Goal: Task Accomplishment & Management: Complete application form

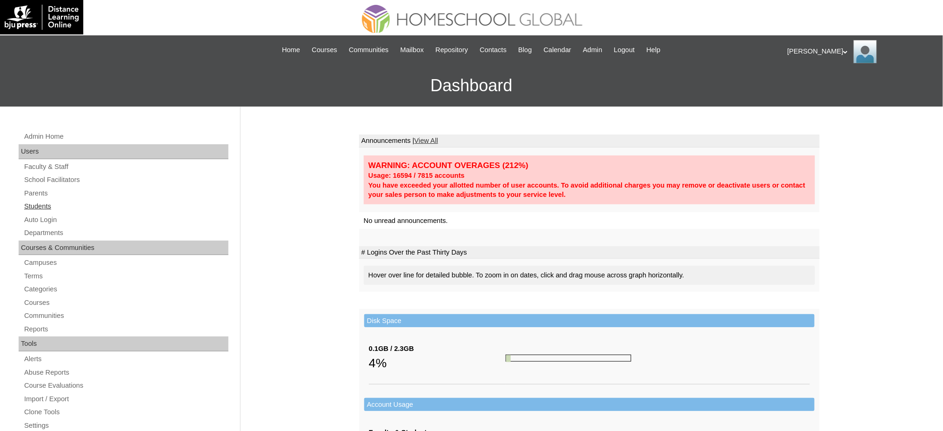
click at [36, 207] on link "Students" at bounding box center [125, 206] width 205 height 12
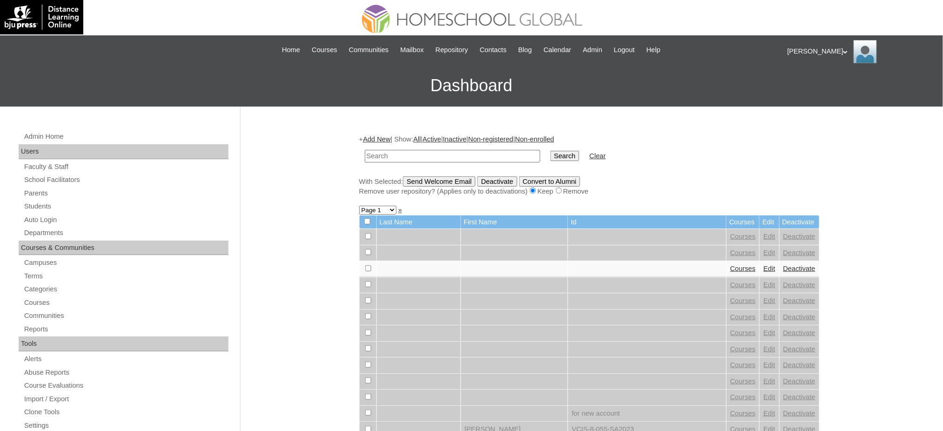
paste input "[PERSON_NAME]"
type input "[PERSON_NAME]"
click at [550, 153] on input "Search" at bounding box center [564, 156] width 29 height 10
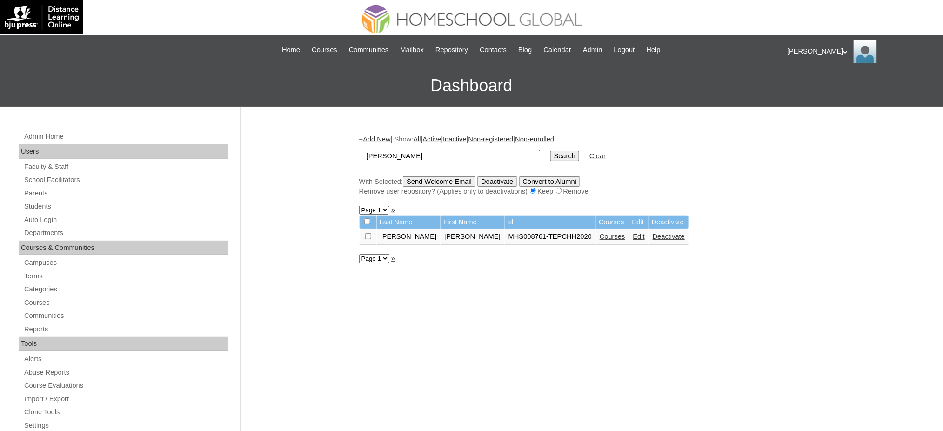
click at [596, 229] on td "Courses" at bounding box center [612, 237] width 33 height 16
click at [600, 233] on link "Courses" at bounding box center [613, 236] width 26 height 7
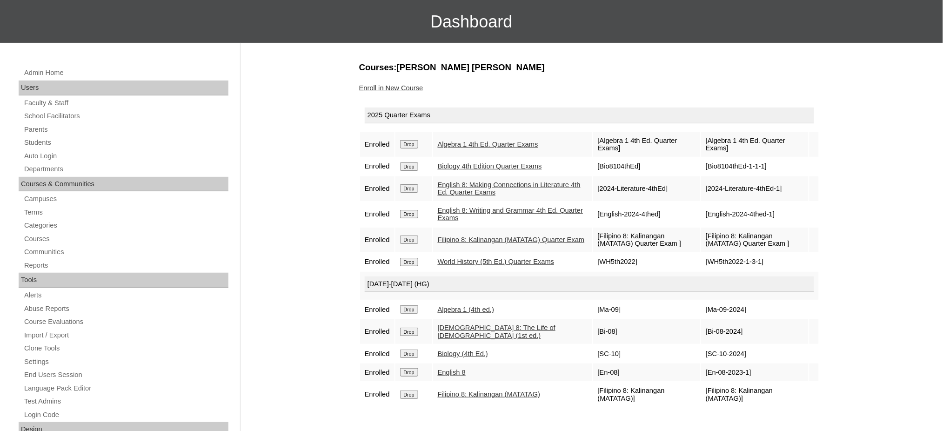
scroll to position [62, 0]
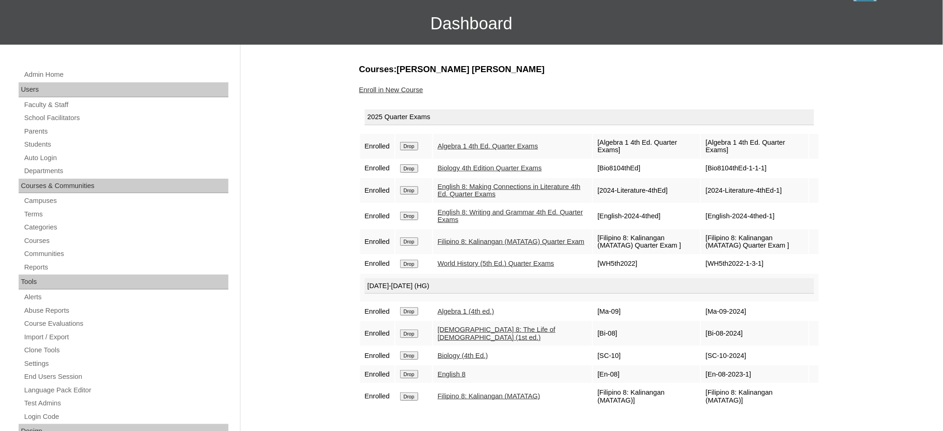
click at [390, 89] on link "Enroll in New Course" at bounding box center [391, 89] width 64 height 7
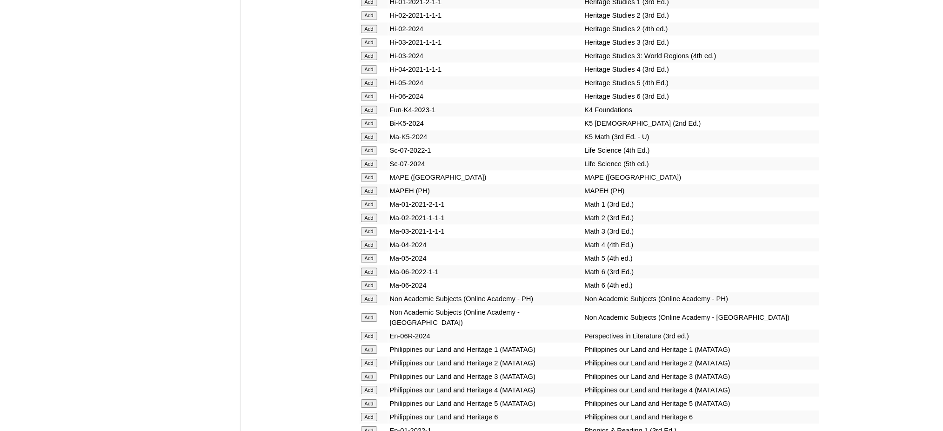
scroll to position [3349, 0]
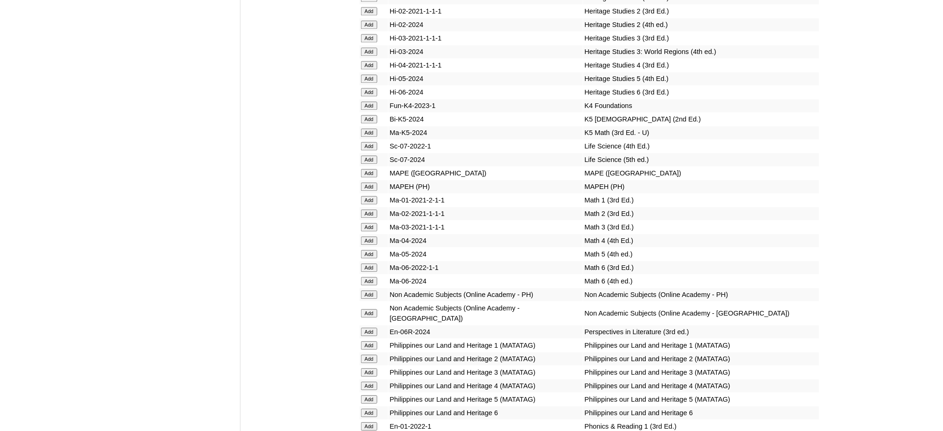
click at [370, 182] on input "Add" at bounding box center [369, 186] width 16 height 8
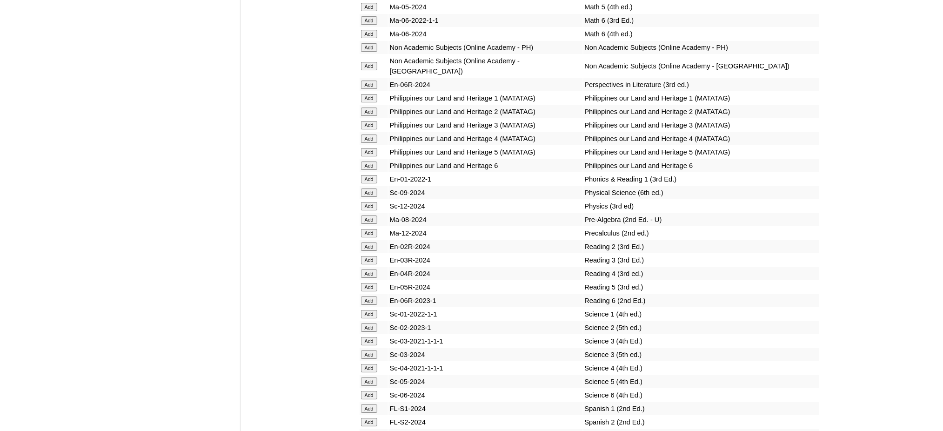
scroll to position [3597, 0]
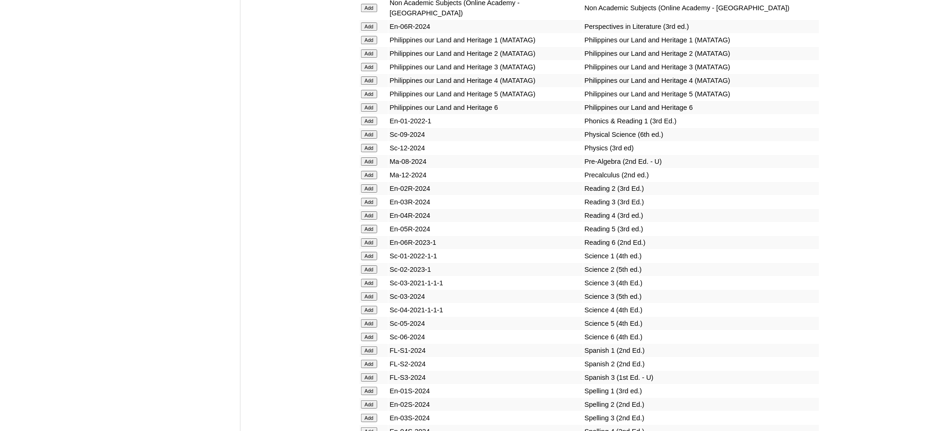
scroll to position [3659, 0]
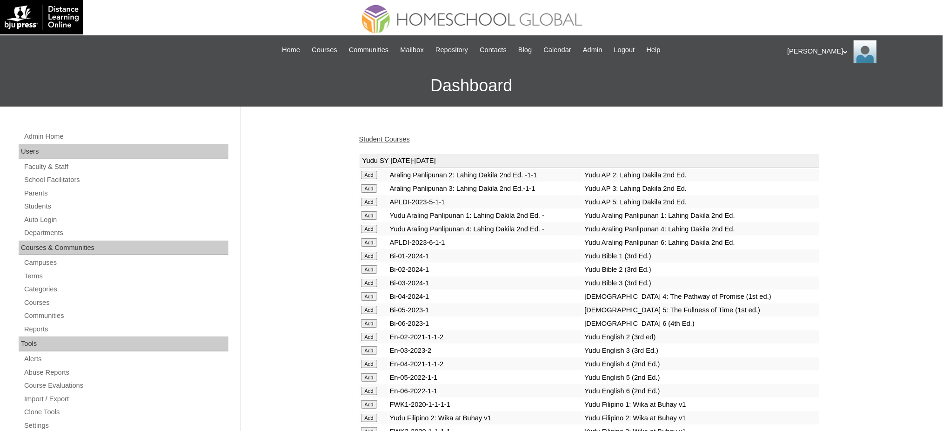
click at [394, 140] on link "Student Courses" at bounding box center [384, 138] width 51 height 7
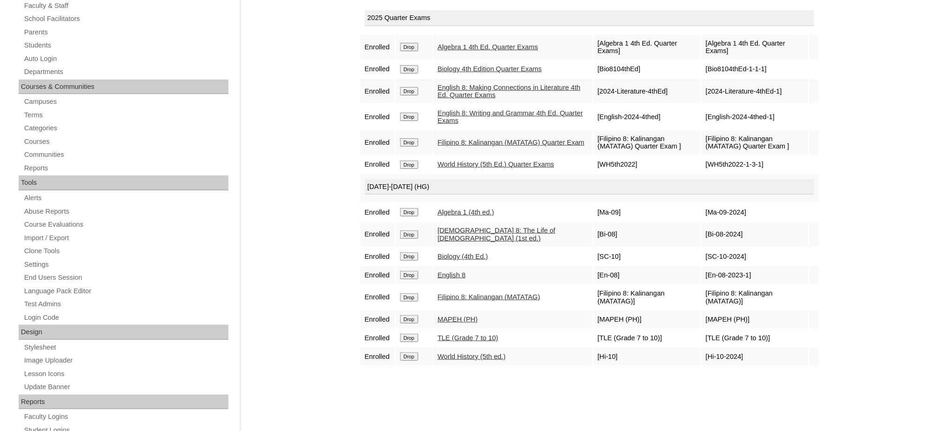
scroll to position [186, 0]
